Goal: Task Accomplishment & Management: Complete application form

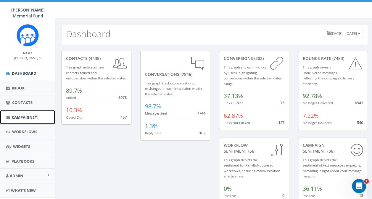
click at [22, 117] on span "Campaigns" at bounding box center [23, 117] width 23 height 5
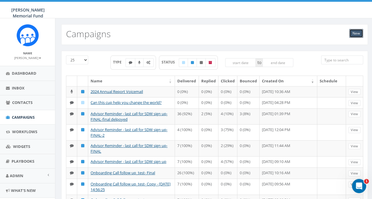
click at [355, 31] on link "New" at bounding box center [356, 33] width 14 height 9
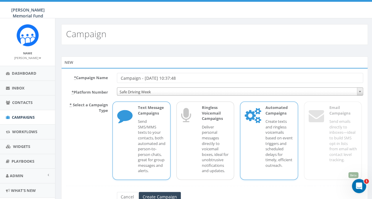
click at [278, 131] on p "Create texts and ringless voicemails based on event triggers and scheduled dela…" at bounding box center [279, 143] width 28 height 49
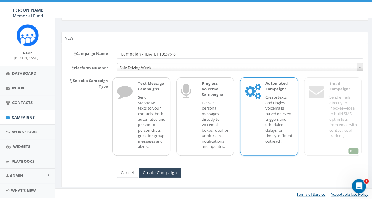
scroll to position [25, 0]
click at [153, 173] on input "Create Campaign" at bounding box center [160, 173] width 42 height 10
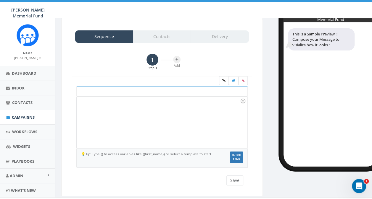
scroll to position [46, 0]
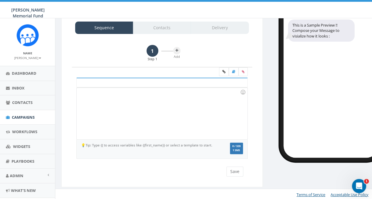
click at [151, 96] on div at bounding box center [162, 114] width 170 height 52
click at [23, 117] on span "Campaigns" at bounding box center [23, 117] width 23 height 5
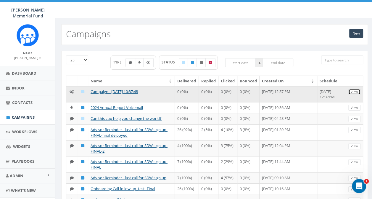
click at [351, 92] on link "View" at bounding box center [354, 92] width 12 height 6
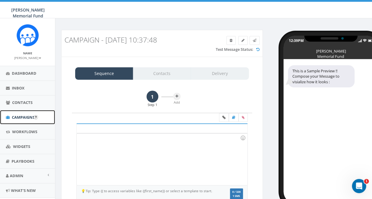
click at [15, 116] on span "Campaigns" at bounding box center [23, 117] width 23 height 5
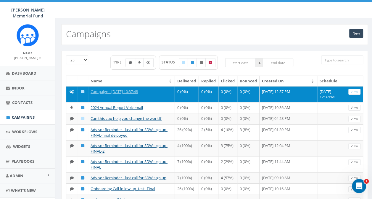
click at [81, 91] on icon at bounding box center [82, 92] width 3 height 4
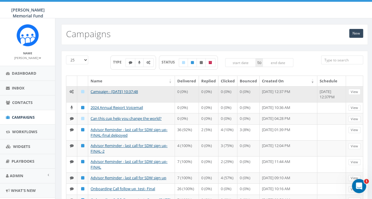
click at [82, 90] on icon at bounding box center [82, 92] width 3 height 4
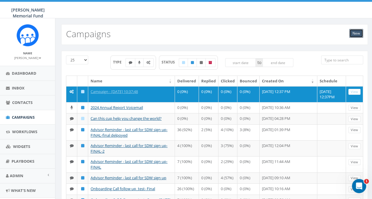
click at [354, 34] on link "New" at bounding box center [356, 33] width 14 height 9
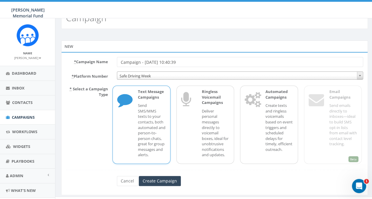
scroll to position [25, 0]
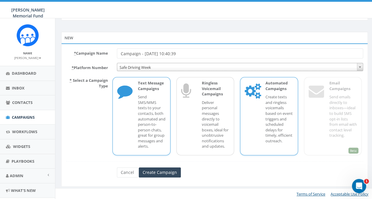
click at [279, 122] on p "Create texts and ringless voicemails based on event triggers and scheduled dela…" at bounding box center [279, 118] width 28 height 49
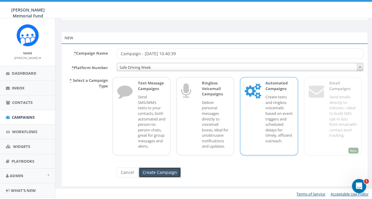
click at [163, 173] on input "Create Campaign" at bounding box center [160, 173] width 42 height 10
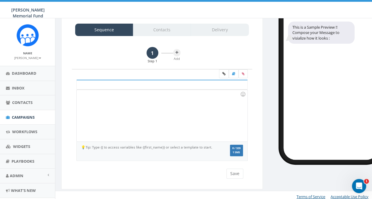
scroll to position [46, 0]
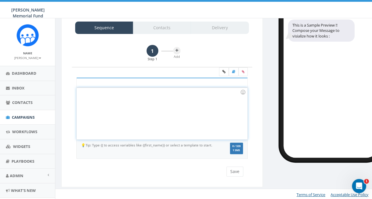
click at [101, 95] on div at bounding box center [162, 114] width 170 height 52
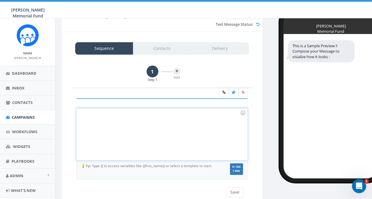
scroll to position [0, 0]
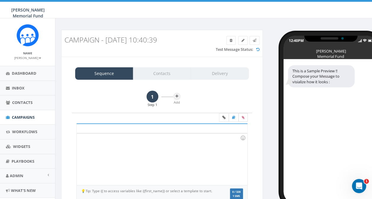
click at [244, 116] on icon at bounding box center [243, 118] width 3 height 4
click at [0, 0] on input "file" at bounding box center [0, 0] width 0 height 0
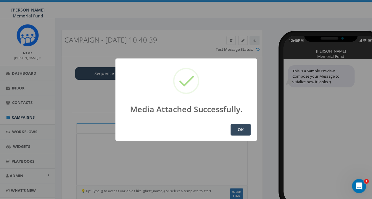
click at [240, 130] on button "OK" at bounding box center [240, 130] width 20 height 12
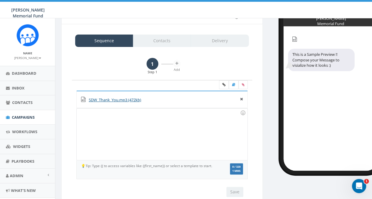
scroll to position [24, 0]
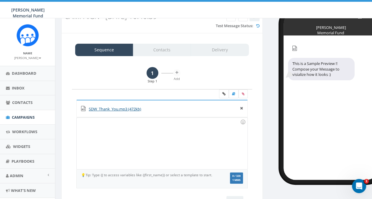
click at [154, 49] on div "Sequence Contacts Delivery" at bounding box center [162, 50] width 174 height 12
click at [173, 50] on div "Sequence Contacts Delivery" at bounding box center [162, 50] width 174 height 12
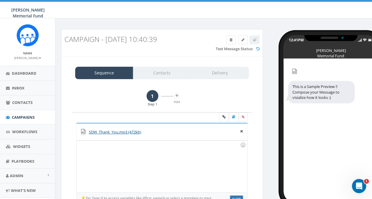
scroll to position [0, 0]
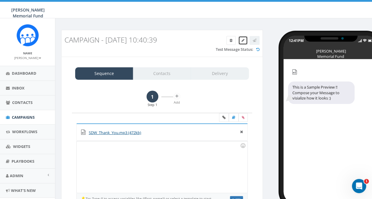
click at [241, 39] on icon at bounding box center [242, 41] width 3 height 4
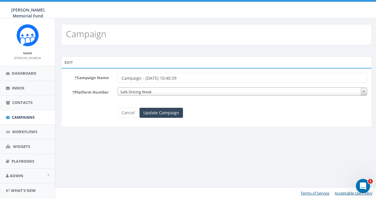
drag, startPoint x: 197, startPoint y: 81, endPoint x: 97, endPoint y: 83, distance: 100.3
click at [97, 83] on div "* Campaign Name Campaign - 08/13/2025, 10:40:39" at bounding box center [217, 78] width 310 height 10
type input "Test Ringless VM_SDW donors"
click at [169, 111] on input "Update Campaign" at bounding box center [161, 113] width 43 height 10
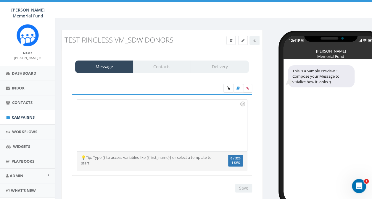
click at [250, 88] on label at bounding box center [247, 88] width 9 height 9
click at [0, 0] on input "file" at bounding box center [0, 0] width 0 height 0
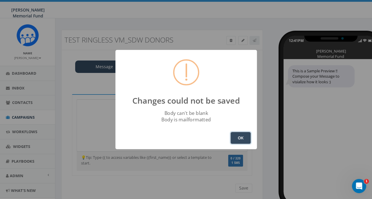
click at [247, 140] on button "OK" at bounding box center [240, 138] width 20 height 12
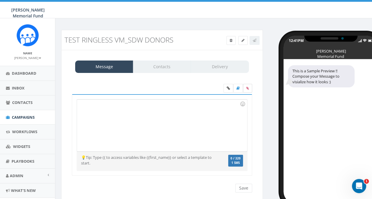
click at [247, 87] on icon at bounding box center [247, 89] width 3 height 4
click at [0, 0] on input "file" at bounding box center [0, 0] width 0 height 0
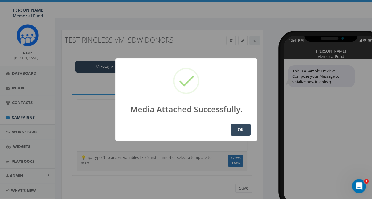
click at [240, 128] on button "OK" at bounding box center [240, 130] width 20 height 12
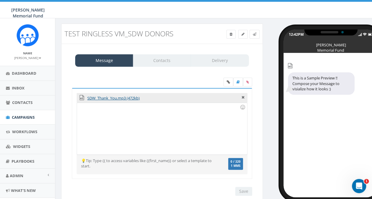
click at [156, 57] on div "Message Contacts Delivery" at bounding box center [162, 60] width 174 height 12
click at [115, 115] on div at bounding box center [162, 129] width 170 height 52
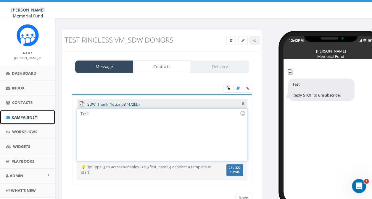
click at [18, 115] on span "Campaigns" at bounding box center [23, 117] width 23 height 5
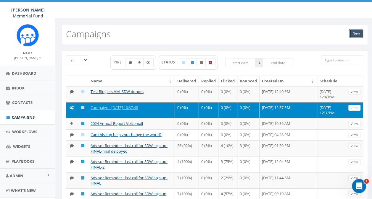
click at [361, 33] on link "New" at bounding box center [356, 33] width 14 height 9
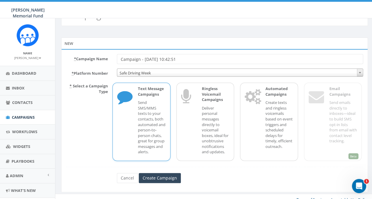
scroll to position [25, 0]
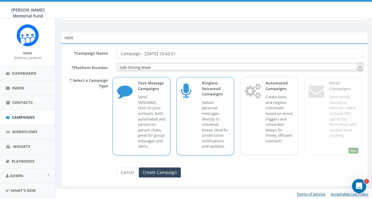
click at [189, 123] on div "Ringless Voicemail Campaigns Deliver personal messages directly to voicemail bo…" at bounding box center [205, 116] width 58 height 78
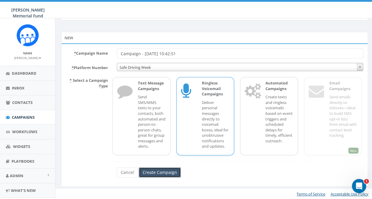
click at [168, 173] on input "Create Campaign" at bounding box center [160, 173] width 42 height 10
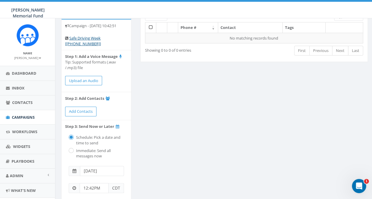
scroll to position [33, 0]
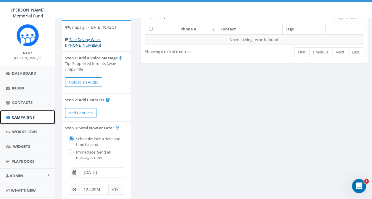
click at [19, 116] on span "Campaigns" at bounding box center [23, 117] width 23 height 5
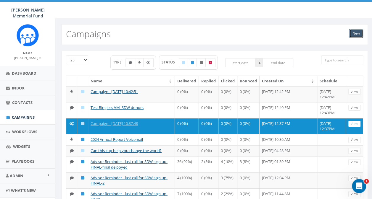
click at [354, 34] on link "New" at bounding box center [356, 33] width 14 height 9
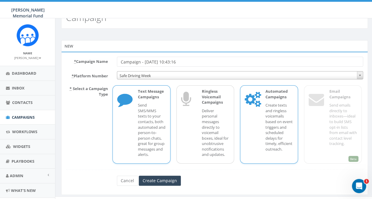
scroll to position [25, 0]
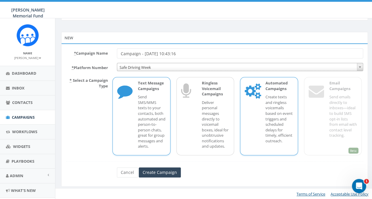
click at [268, 115] on p "Create texts and ringless voicemails based on event triggers and scheduled dela…" at bounding box center [279, 118] width 28 height 49
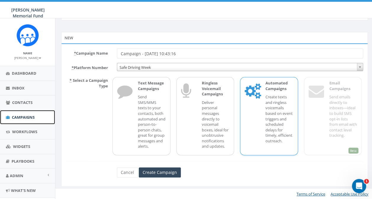
click at [19, 115] on span "Campaigns" at bounding box center [23, 117] width 23 height 5
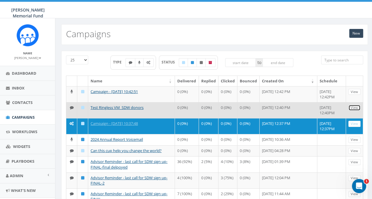
click at [356, 106] on link "View" at bounding box center [354, 108] width 12 height 6
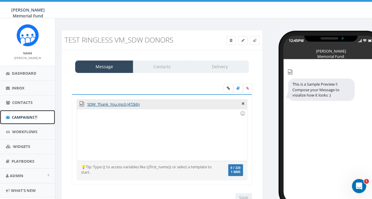
click at [17, 119] on span "Campaigns" at bounding box center [23, 117] width 23 height 5
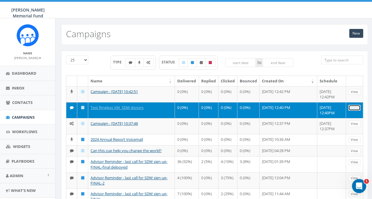
click at [358, 105] on link "View" at bounding box center [354, 108] width 12 height 6
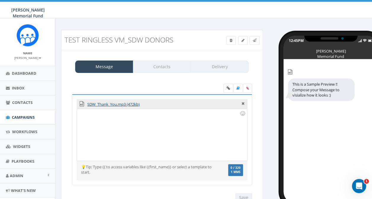
click at [159, 69] on div "Message Contacts Delivery" at bounding box center [162, 67] width 174 height 12
click at [158, 68] on div "Message Contacts Delivery" at bounding box center [162, 67] width 174 height 12
click at [159, 67] on div "Message Contacts Delivery" at bounding box center [162, 67] width 174 height 12
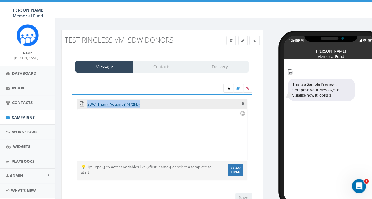
click at [159, 67] on div "Message Contacts Delivery" at bounding box center [162, 67] width 174 height 12
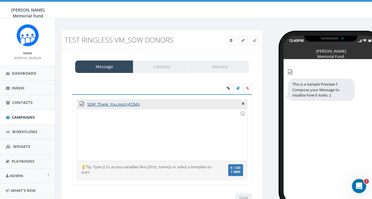
drag, startPoint x: 159, startPoint y: 67, endPoint x: 146, endPoint y: 82, distance: 20.1
click at [146, 82] on div "SDW_Thank_You.mp3 (472kb) Recent Smileys & People Animals & Nature Food & Drink…" at bounding box center [162, 143] width 192 height 130
click at [16, 119] on span "Campaigns" at bounding box center [23, 117] width 23 height 5
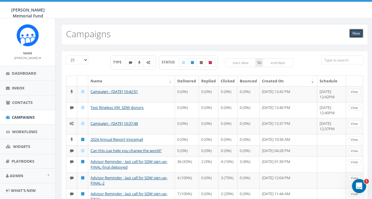
click at [361, 31] on link "New" at bounding box center [356, 33] width 14 height 9
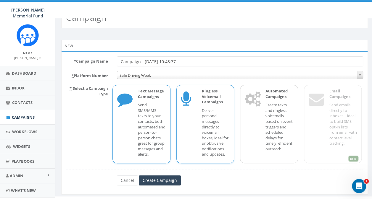
scroll to position [25, 0]
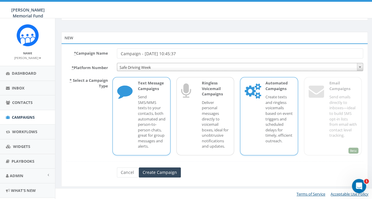
click at [260, 102] on div "Automated Campaigns Create texts and ringless voicemails based on event trigger…" at bounding box center [275, 116] width 33 height 72
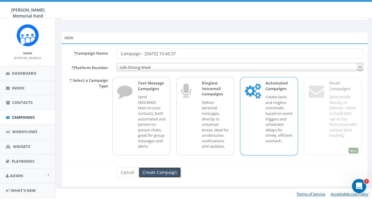
click at [147, 172] on input "Create Campaign" at bounding box center [160, 173] width 42 height 10
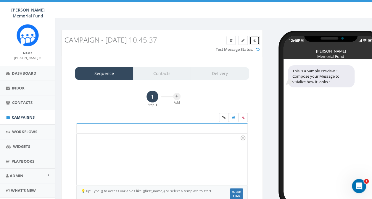
click at [257, 40] on link at bounding box center [254, 40] width 10 height 9
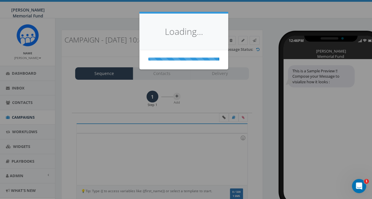
click at [255, 75] on div "Loading..." at bounding box center [186, 99] width 372 height 199
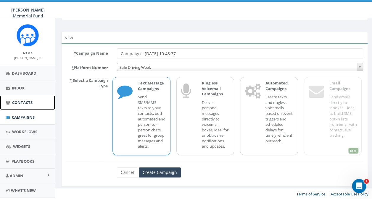
click at [22, 104] on span "Contacts" at bounding box center [22, 102] width 20 height 5
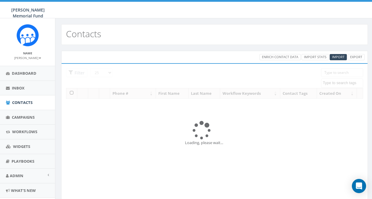
select select
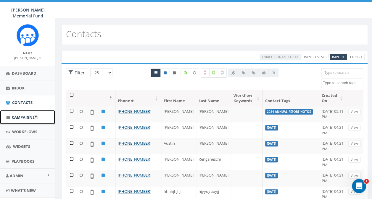
click at [20, 116] on span "Campaigns" at bounding box center [23, 117] width 23 height 5
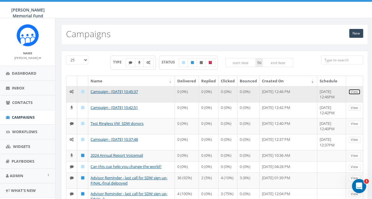
click at [356, 91] on link "View" at bounding box center [354, 92] width 12 height 6
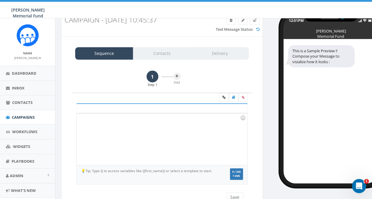
scroll to position [30, 0]
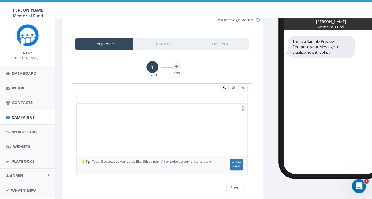
click at [159, 44] on div "Sequence Contacts Delivery" at bounding box center [162, 44] width 174 height 12
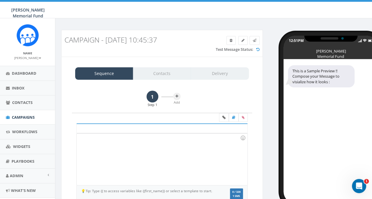
click at [167, 74] on div "Sequence Contacts Delivery" at bounding box center [162, 73] width 174 height 12
click at [117, 147] on div at bounding box center [162, 160] width 170 height 52
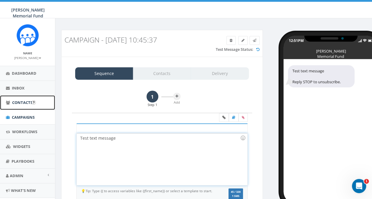
click at [22, 103] on span "Contacts" at bounding box center [22, 102] width 20 height 5
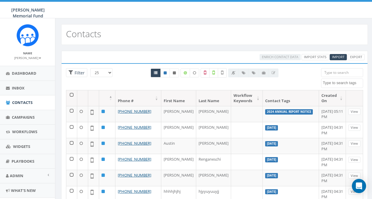
select select
click at [344, 82] on textarea "Search" at bounding box center [343, 82] width 40 height 5
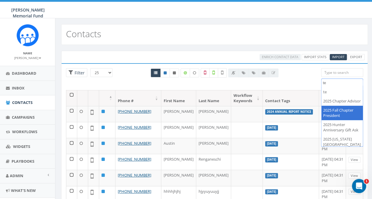
type textarea "t"
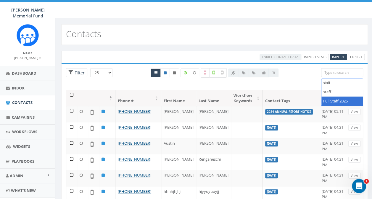
type textarea "staff"
select select "Full Staff 2025"
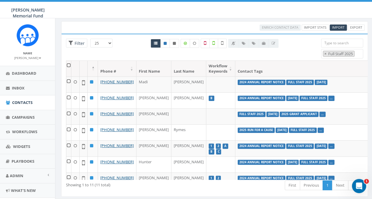
click at [69, 65] on th at bounding box center [68, 69] width 5 height 16
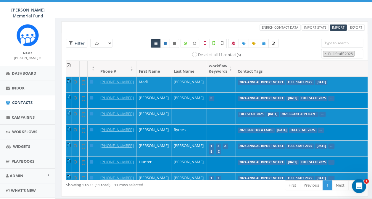
click at [69, 65] on th at bounding box center [68, 69] width 5 height 16
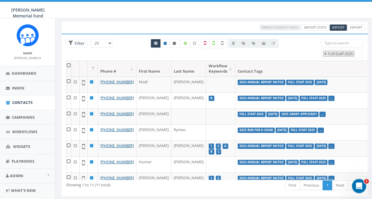
click at [324, 54] on span "×" at bounding box center [325, 53] width 2 height 5
select select
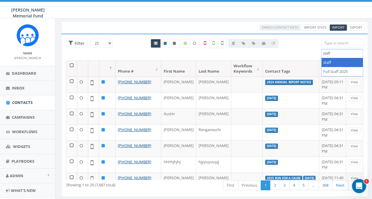
type textarea "staff"
select select "staff"
type textarea "staff"
select select
type textarea "s"
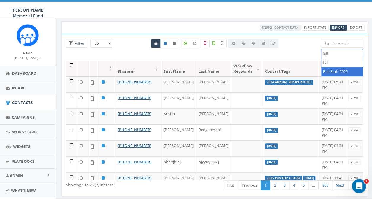
type textarea "full"
select select "Full Staff 2025"
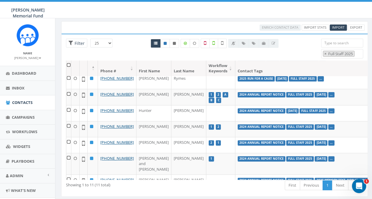
scroll to position [59, 0]
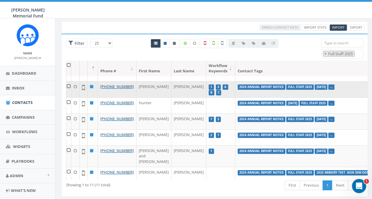
click at [68, 97] on td at bounding box center [68, 89] width 5 height 16
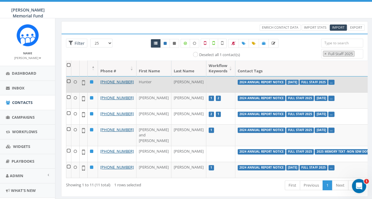
scroll to position [138, 0]
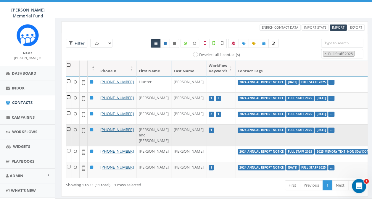
click at [67, 125] on td at bounding box center [68, 136] width 5 height 22
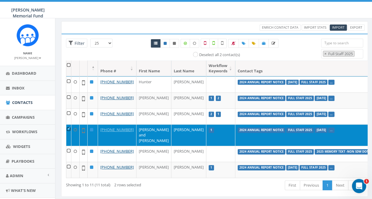
scroll to position [40, 0]
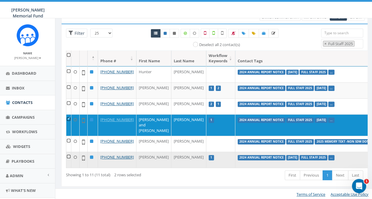
click at [68, 152] on td at bounding box center [68, 160] width 5 height 16
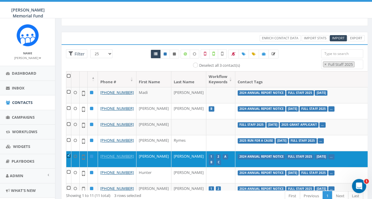
scroll to position [10, 0]
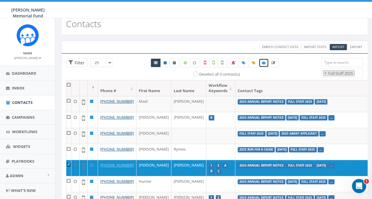
click at [262, 62] on icon at bounding box center [264, 63] width 4 height 4
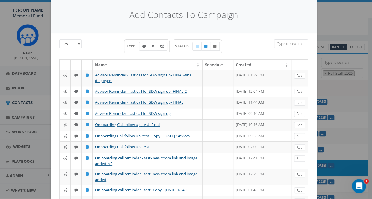
scroll to position [0, 0]
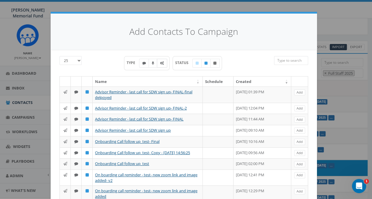
click at [160, 62] on icon at bounding box center [162, 64] width 4 height 4
checkbox input "true"
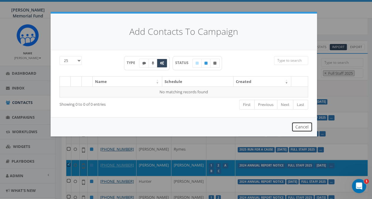
click at [304, 127] on button "Cancel" at bounding box center [301, 127] width 21 height 10
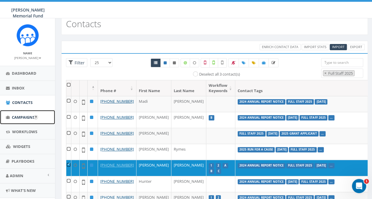
click at [16, 115] on span "Campaigns" at bounding box center [23, 117] width 23 height 5
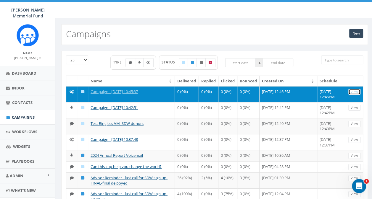
click at [355, 90] on link "View" at bounding box center [354, 92] width 12 height 6
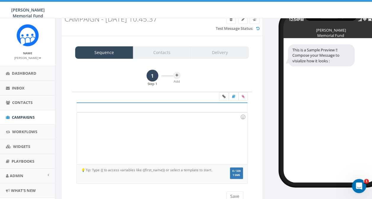
scroll to position [46, 0]
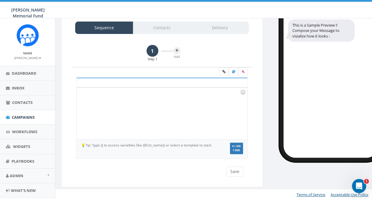
click at [152, 95] on div at bounding box center [162, 114] width 170 height 52
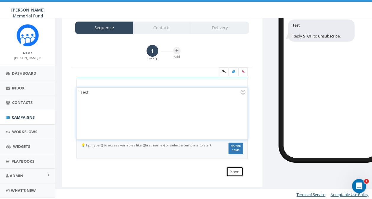
click at [234, 169] on button "Save" at bounding box center [234, 172] width 17 height 10
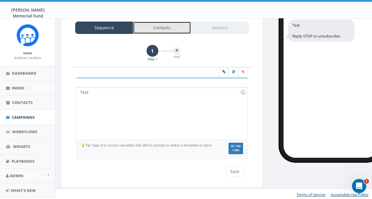
click at [161, 28] on link "Contacts" at bounding box center [162, 28] width 58 height 12
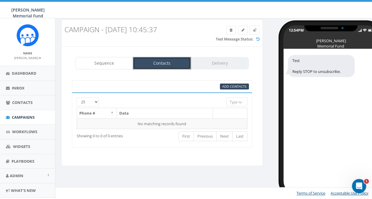
scroll to position [10, 0]
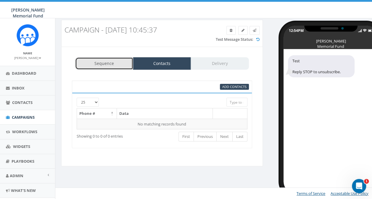
click at [101, 61] on link "Sequence" at bounding box center [104, 63] width 58 height 12
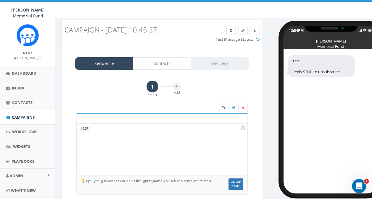
click at [104, 128] on div "Test" at bounding box center [162, 150] width 170 height 52
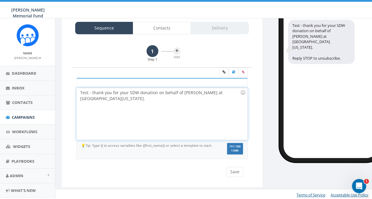
scroll to position [46, 0]
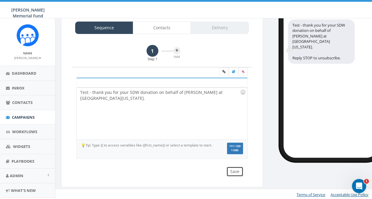
click at [234, 170] on button "Save" at bounding box center [234, 172] width 17 height 10
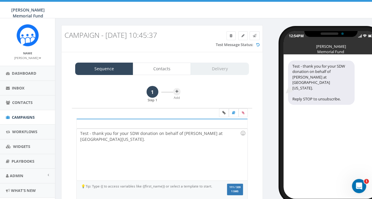
scroll to position [0, 0]
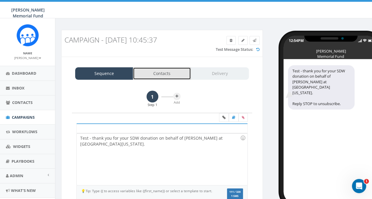
click at [162, 76] on link "Contacts" at bounding box center [162, 73] width 58 height 12
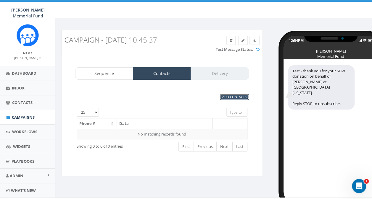
click at [233, 97] on span "Add Contacts" at bounding box center [234, 97] width 24 height 4
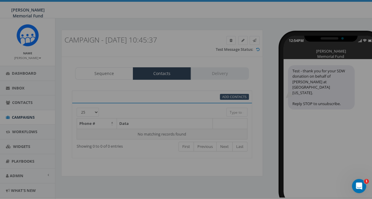
select select
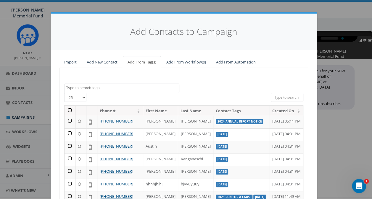
click at [100, 88] on textarea "Search" at bounding box center [122, 87] width 113 height 5
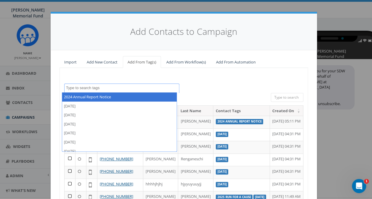
click at [182, 79] on div "2024 Annual Report Notice 2025/06/02 2025/06/13 2025/06/18 2025/06/19 2025/06/2…" at bounding box center [183, 164] width 248 height 193
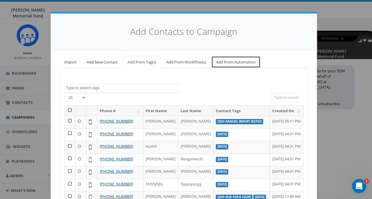
click at [231, 61] on link "Add From Automation" at bounding box center [235, 62] width 49 height 12
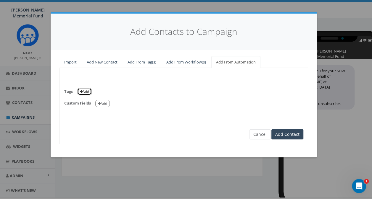
click at [85, 91] on button "Add" at bounding box center [84, 91] width 14 height 7
select select
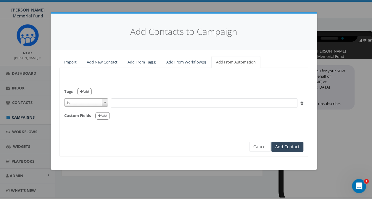
click at [127, 102] on span at bounding box center [204, 102] width 186 height 9
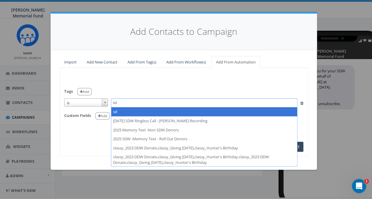
type textarea "s"
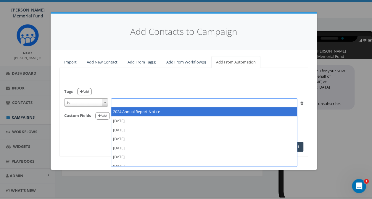
click at [106, 103] on b at bounding box center [105, 102] width 2 height 1
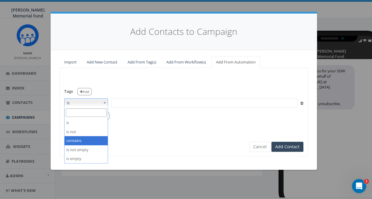
select select "contains"
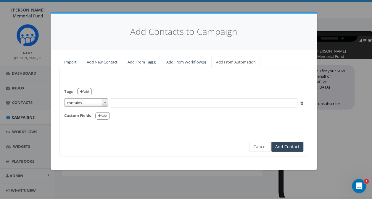
click at [131, 102] on span at bounding box center [204, 102] width 186 height 9
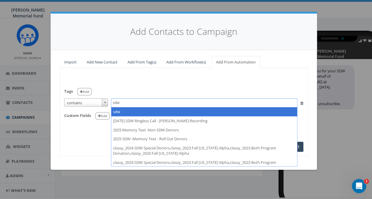
type textarea "sdw"
select select "sdw"
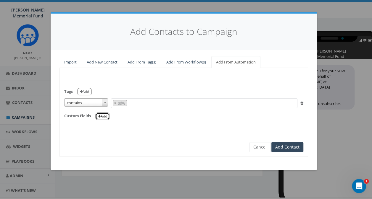
click at [102, 115] on button "Add" at bounding box center [102, 116] width 14 height 7
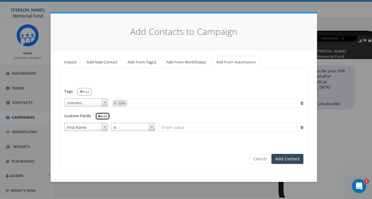
click at [105, 116] on button "Add" at bounding box center [102, 116] width 14 height 7
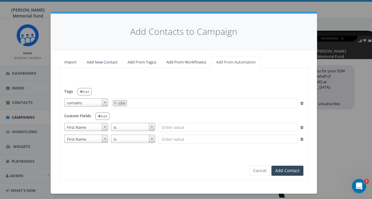
click at [300, 126] on icon at bounding box center [301, 128] width 3 height 4
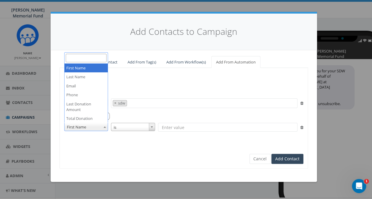
click at [104, 127] on span at bounding box center [105, 127] width 6 height 8
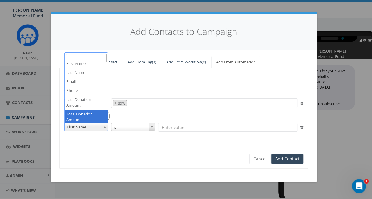
scroll to position [0, 0]
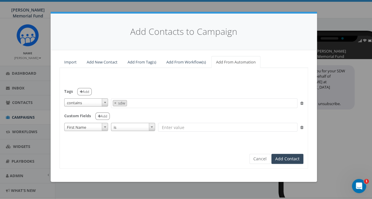
click at [104, 143] on form "Tags Add is is not contains is not empty is empty contains 2024 Annual Report N…" at bounding box center [183, 112] width 239 height 81
click at [301, 126] on icon at bounding box center [301, 128] width 3 height 4
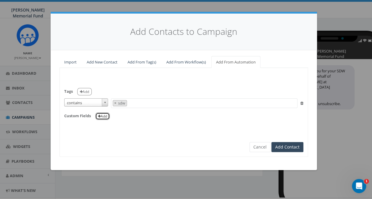
click at [104, 115] on button "Add" at bounding box center [102, 116] width 14 height 7
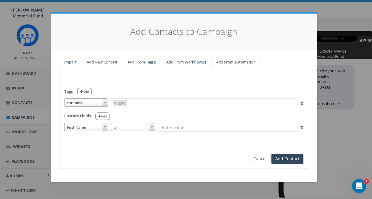
click at [106, 124] on span at bounding box center [105, 127] width 6 height 8
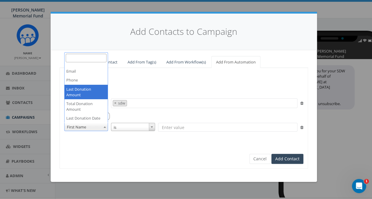
scroll to position [15, 0]
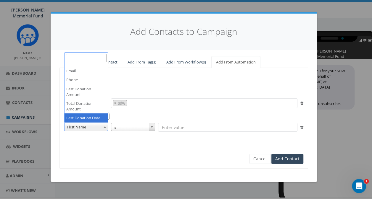
click at [92, 134] on div "Tags Add is is not contains is not empty is empty contains 2024 Annual Report N…" at bounding box center [184, 107] width 248 height 70
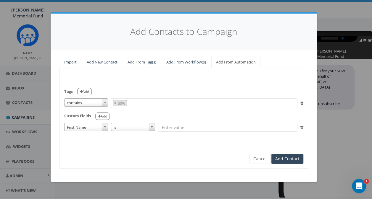
click at [302, 127] on icon at bounding box center [301, 128] width 3 height 4
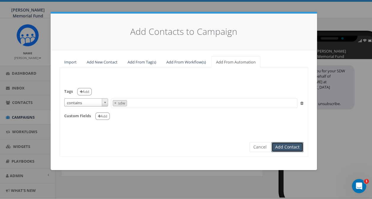
click at [293, 146] on button "Add Contact" at bounding box center [287, 147] width 32 height 10
click at [292, 145] on button "Add Contact" at bounding box center [287, 147] width 32 height 10
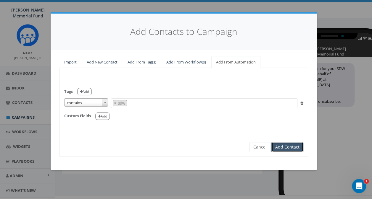
scroll to position [0, 0]
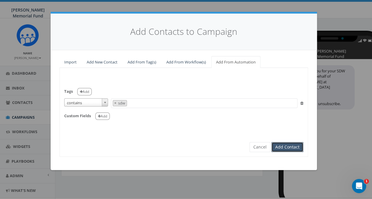
click at [288, 144] on button "Add Contact" at bounding box center [287, 147] width 32 height 10
click at [293, 147] on button "Add Contact" at bounding box center [287, 147] width 32 height 10
click at [132, 105] on span "× sdw" at bounding box center [204, 103] width 186 height 10
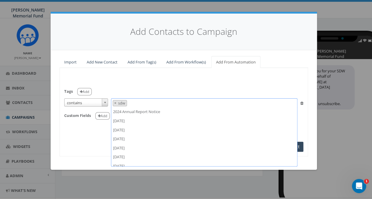
scroll to position [6455, 0]
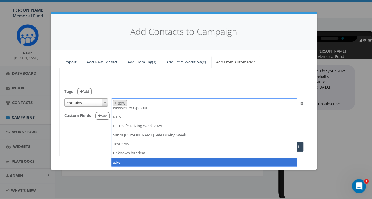
select select
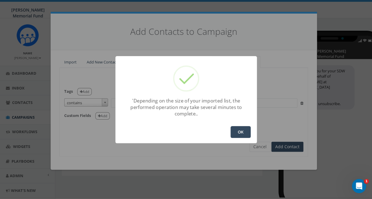
click at [238, 132] on button "OK" at bounding box center [240, 132] width 20 height 12
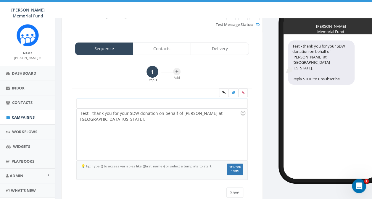
scroll to position [16, 0]
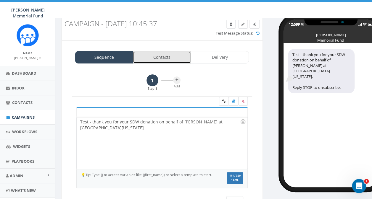
click at [153, 55] on link "Contacts" at bounding box center [162, 57] width 58 height 12
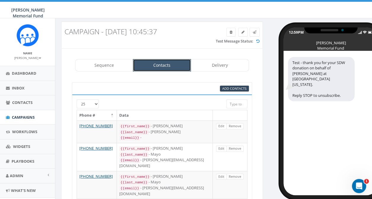
scroll to position [0, 0]
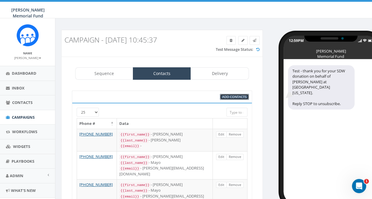
click at [228, 96] on span "Add Contacts" at bounding box center [234, 97] width 24 height 4
select select
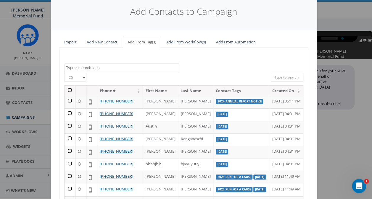
scroll to position [30, 0]
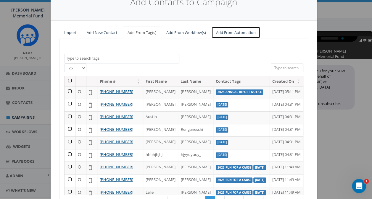
click at [235, 31] on link "Add From Automation" at bounding box center [235, 33] width 49 height 12
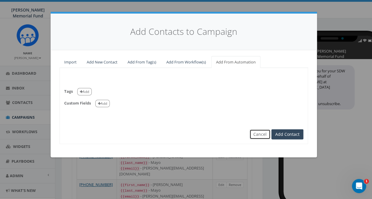
click at [257, 135] on button "Cancel" at bounding box center [259, 135] width 21 height 10
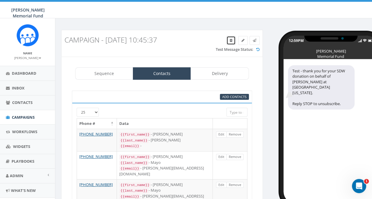
click at [230, 39] on icon at bounding box center [230, 41] width 3 height 4
click at [21, 115] on span "Campaigns" at bounding box center [23, 117] width 23 height 5
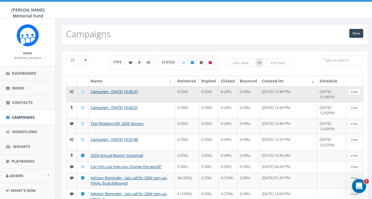
click at [81, 90] on icon at bounding box center [82, 92] width 3 height 4
